Goal: Task Accomplishment & Management: Manage account settings

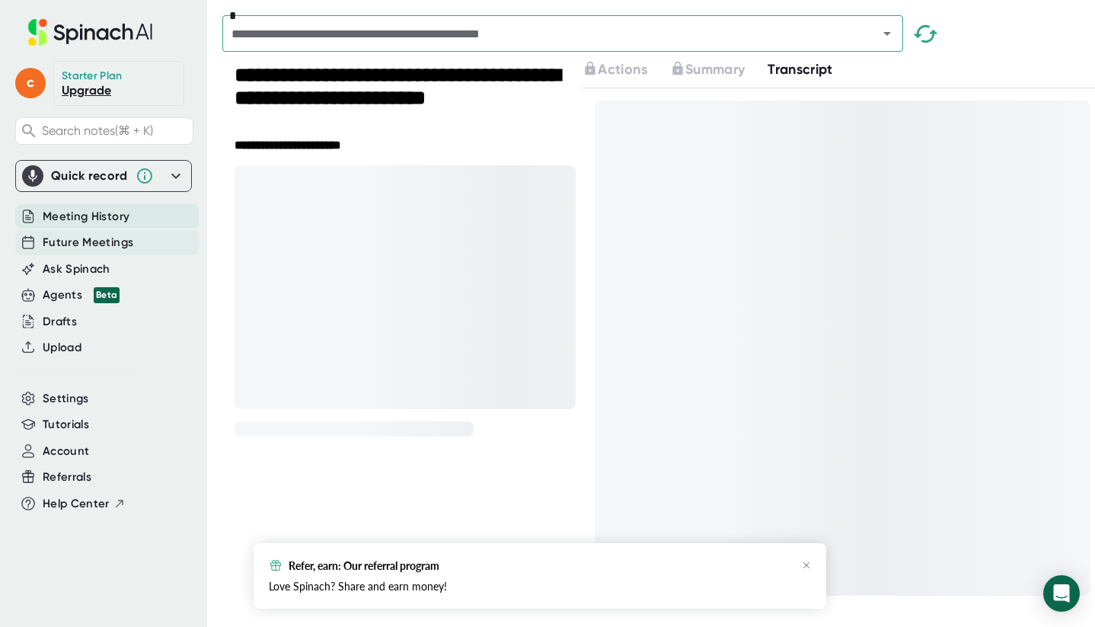
click at [95, 241] on span "Future Meetings" at bounding box center [88, 243] width 91 height 18
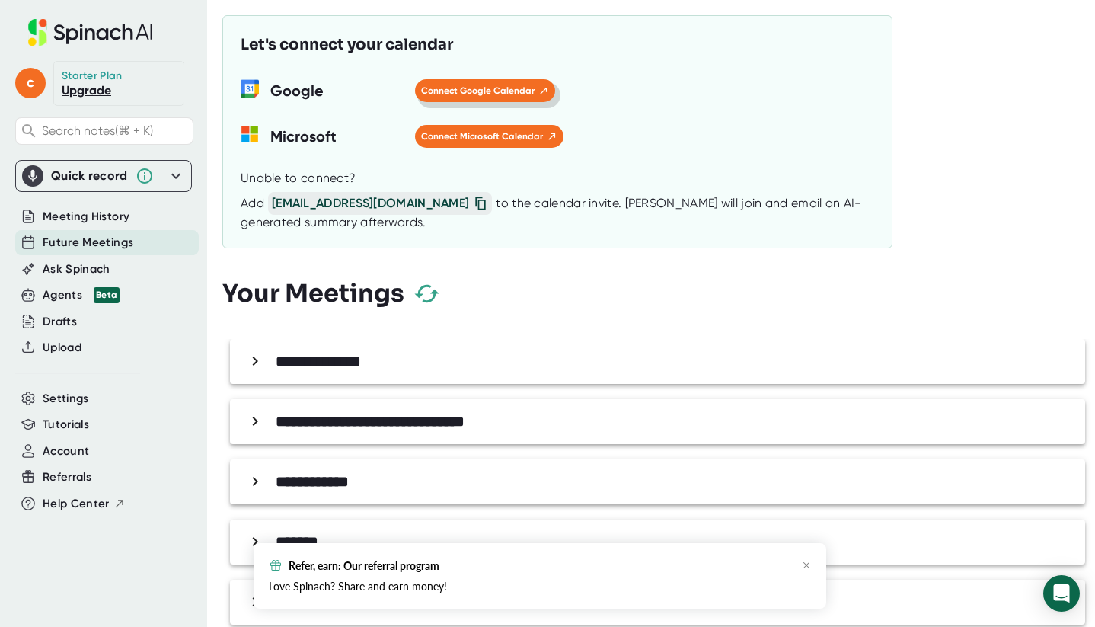
click at [489, 91] on span "Connect Google Calendar" at bounding box center [485, 91] width 128 height 14
